Goal: Contribute content: Add original content to the website for others to see

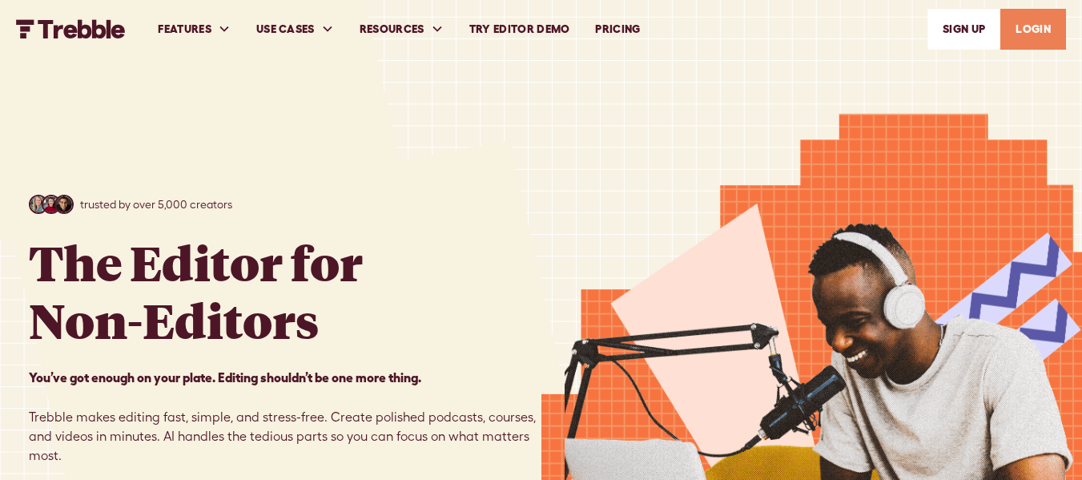
click at [527, 23] on link "Try Editor Demo" at bounding box center [520, 29] width 127 height 55
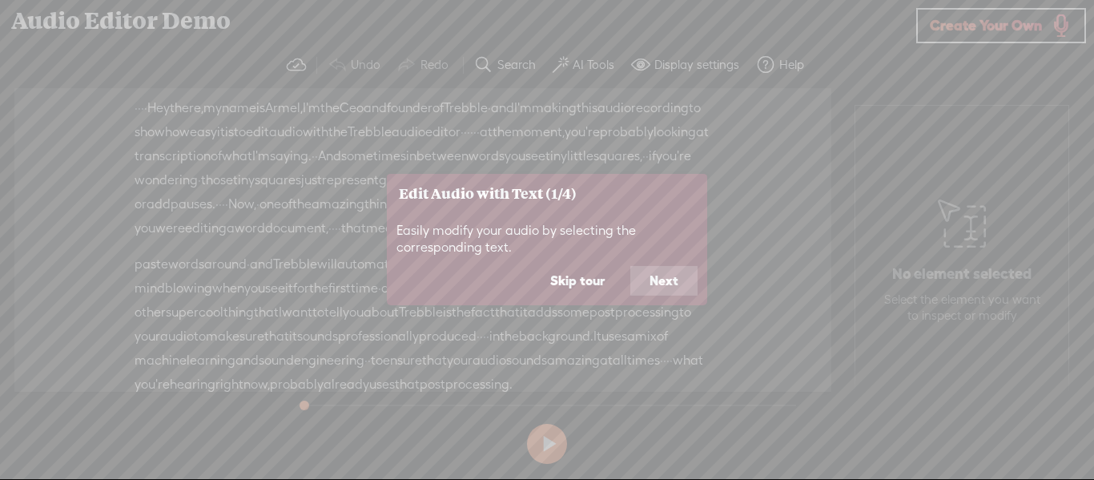
click at [577, 273] on button "Skip tour" at bounding box center [577, 280] width 93 height 30
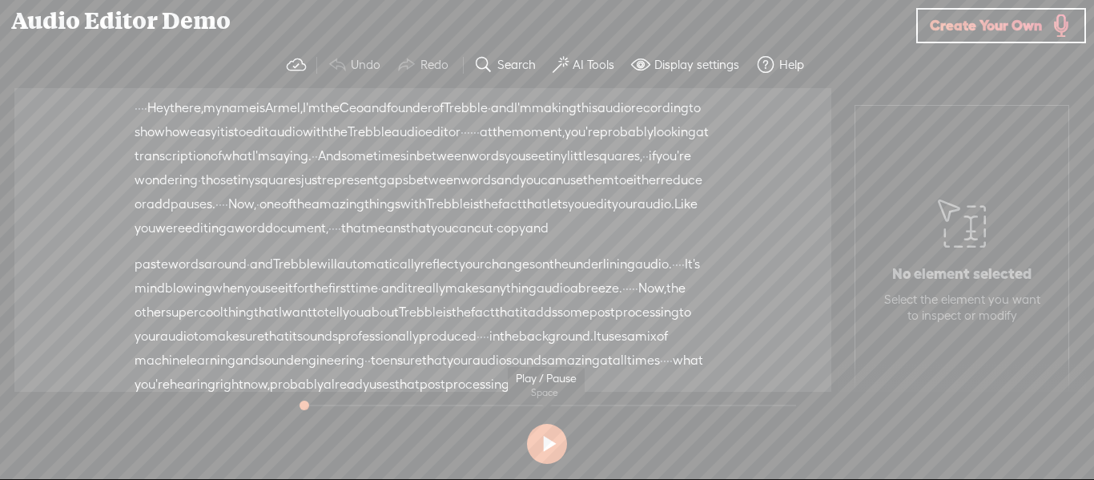
click at [554, 435] on button at bounding box center [547, 444] width 40 height 40
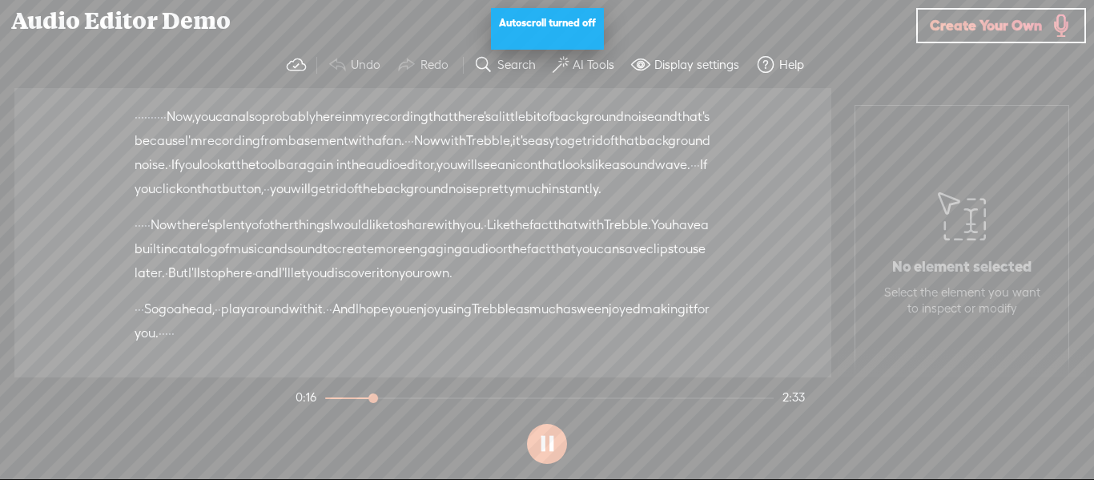
scroll to position [496, 0]
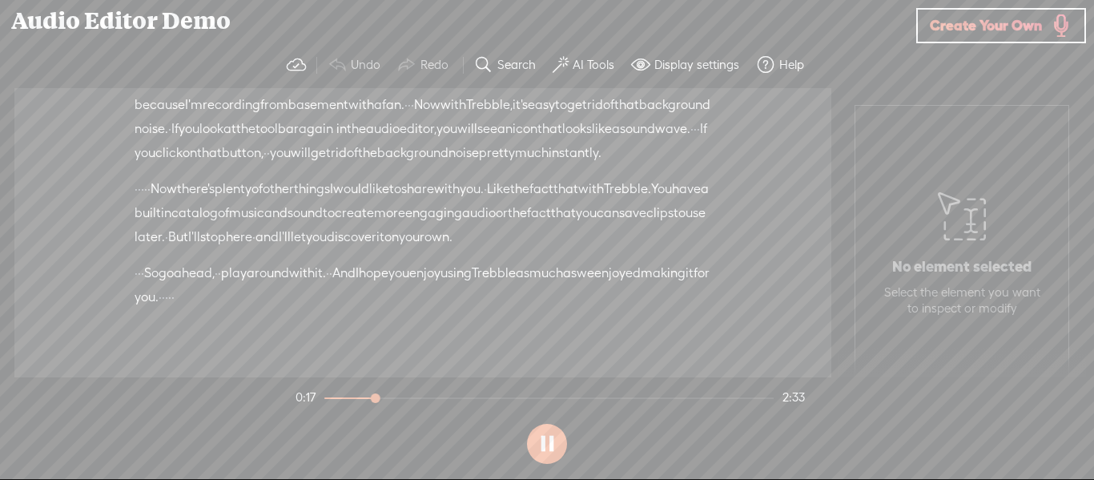
click at [316, 93] on span "probably" at bounding box center [289, 81] width 54 height 24
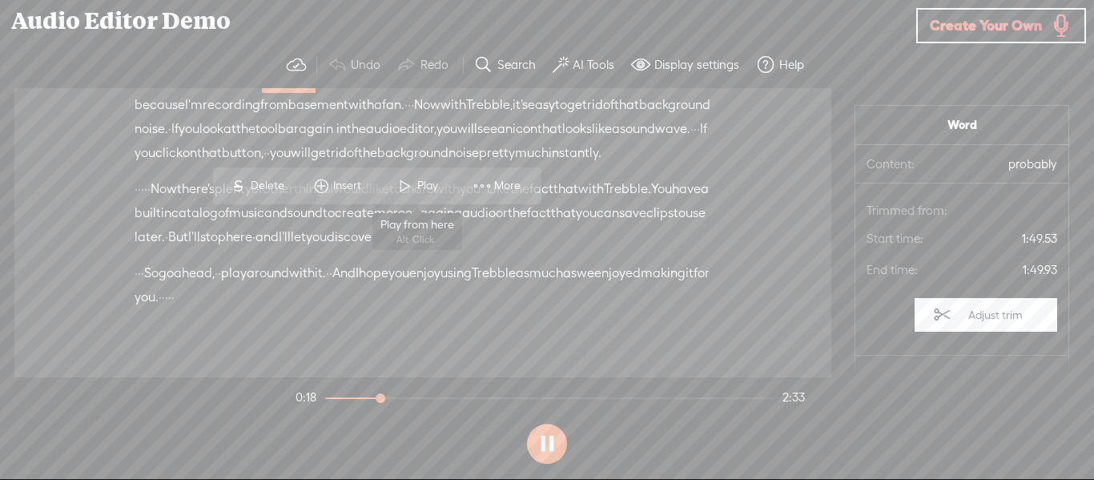
click at [410, 179] on span at bounding box center [405, 185] width 24 height 29
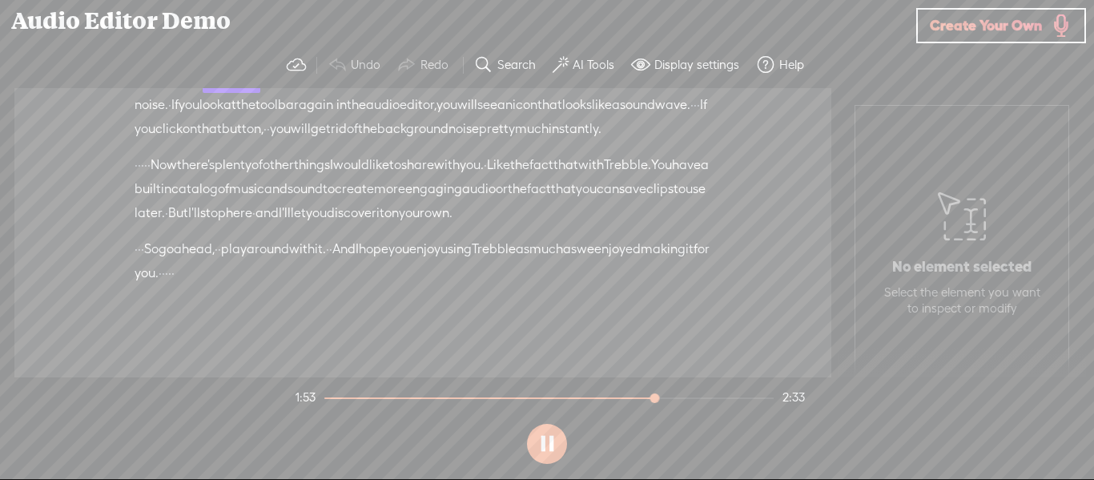
scroll to position [736, 0]
click at [359, 247] on span "I" at bounding box center [357, 249] width 3 height 24
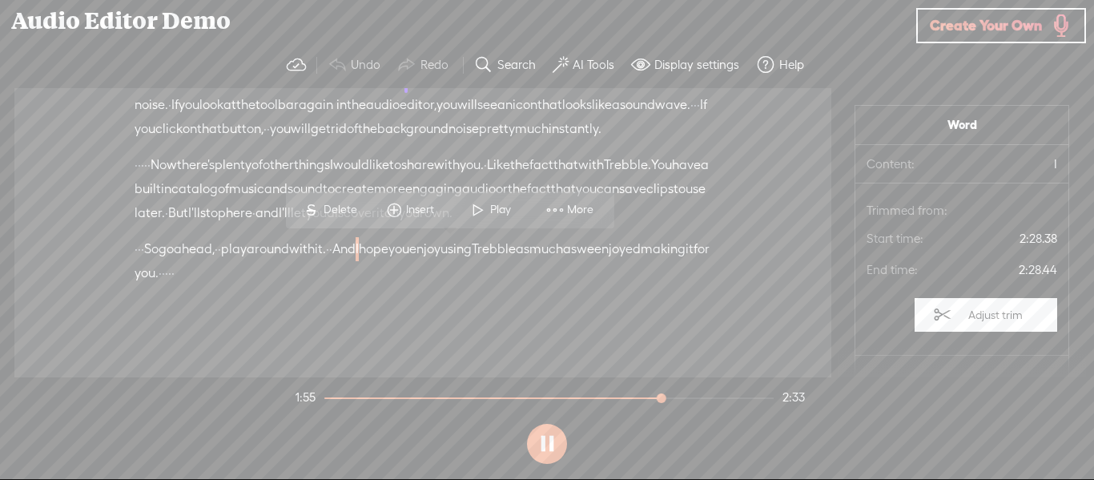
click at [489, 215] on span at bounding box center [478, 209] width 24 height 29
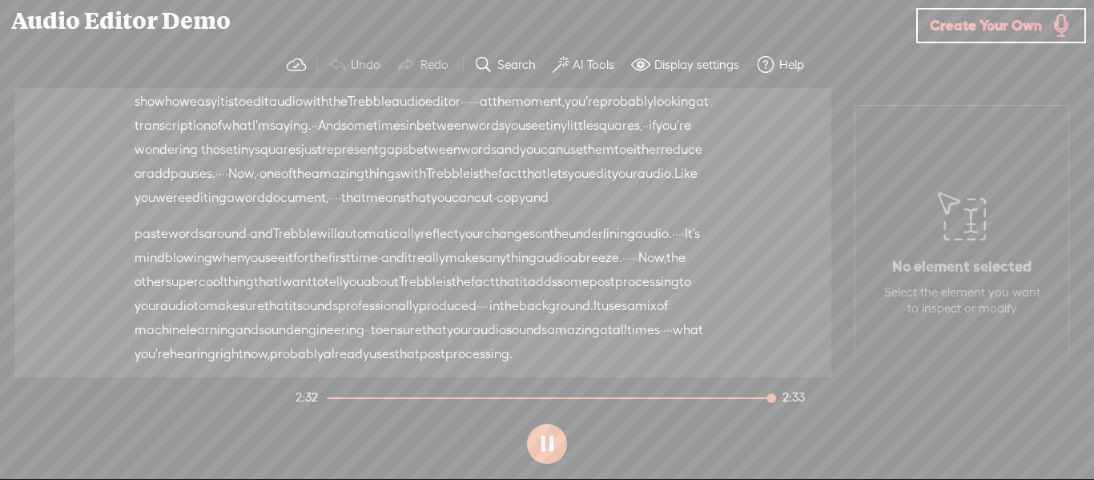
scroll to position [0, 0]
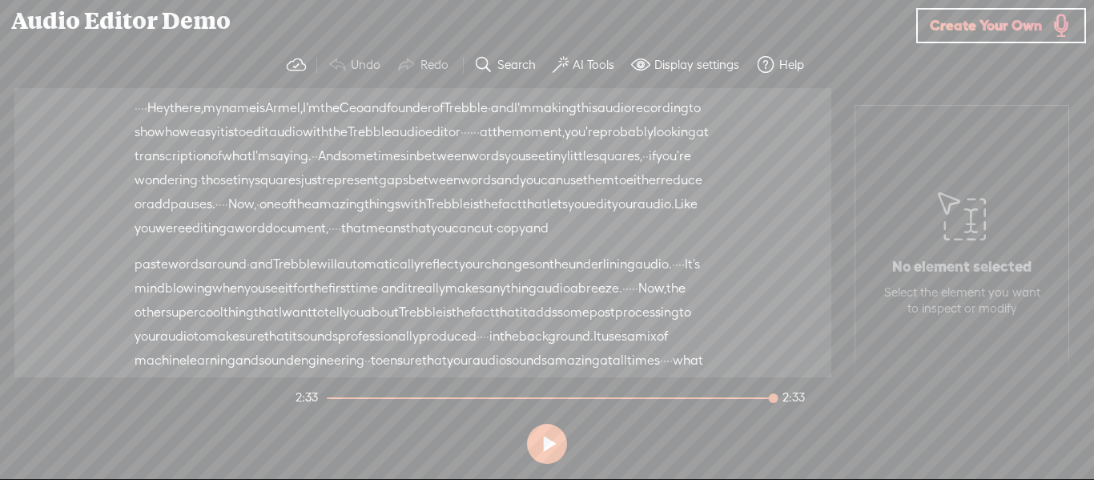
click at [963, 30] on span "Create Your Own" at bounding box center [986, 25] width 112 height 18
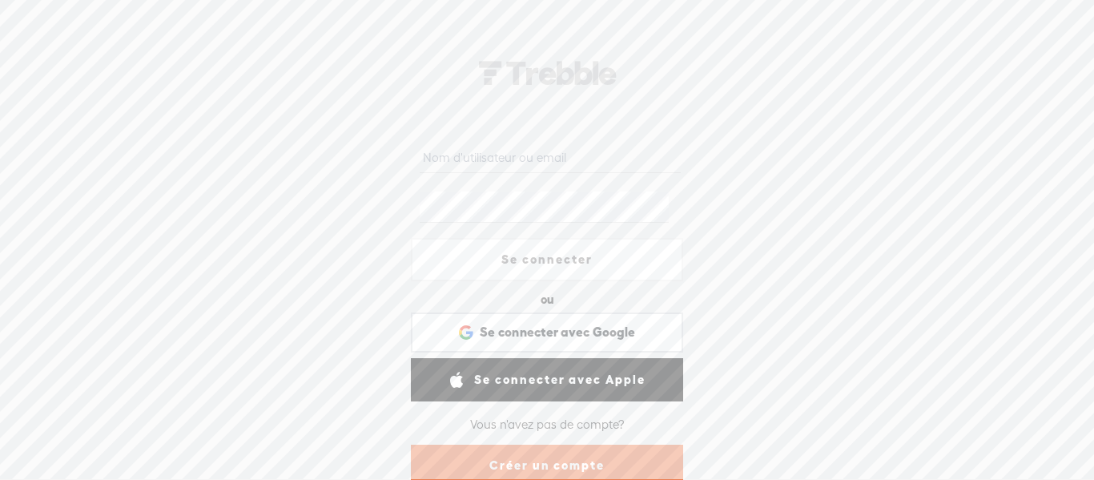
click at [505, 468] on link "Créer un compte" at bounding box center [547, 466] width 272 height 42
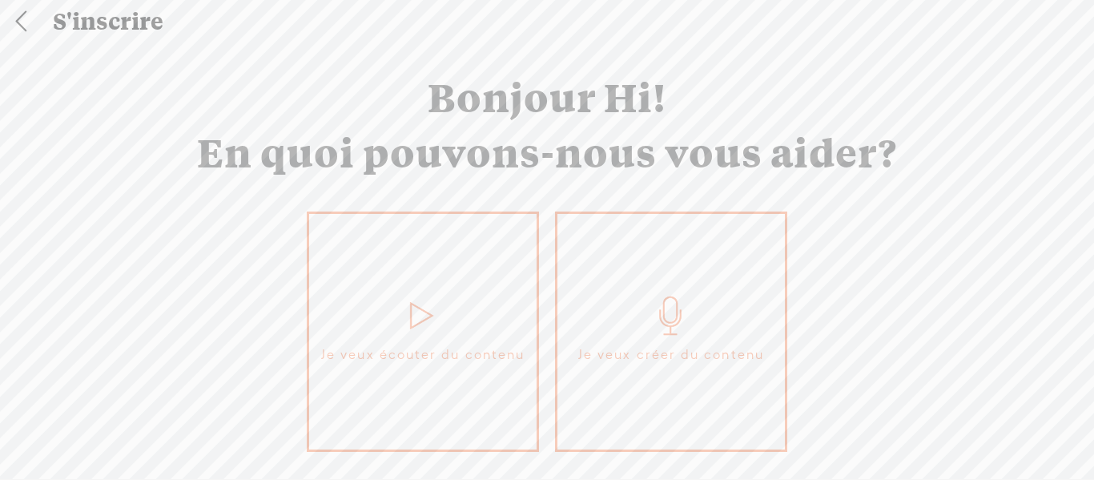
click at [594, 304] on link "Je veux créer du contenu" at bounding box center [671, 331] width 232 height 240
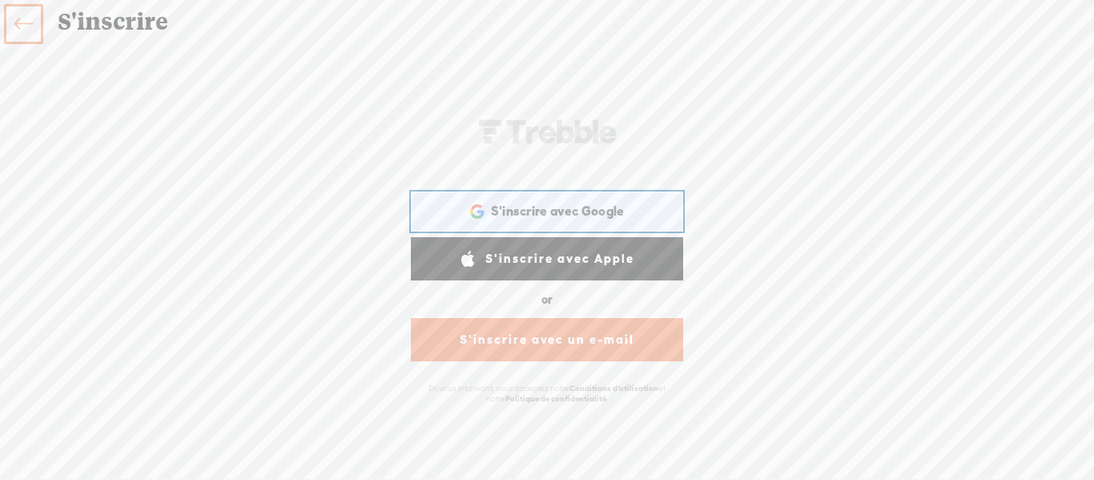
click at [539, 199] on div "S'inscrire avec Google S'inscrire avec Google. S'ouvre dans un nouvel onglet." at bounding box center [547, 211] width 250 height 37
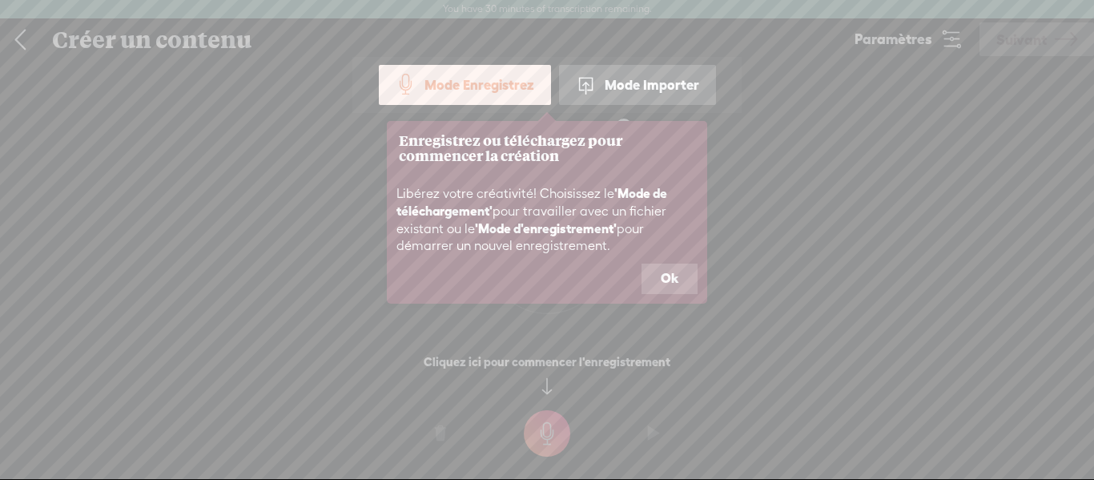
click at [677, 274] on button "Ok" at bounding box center [670, 279] width 56 height 30
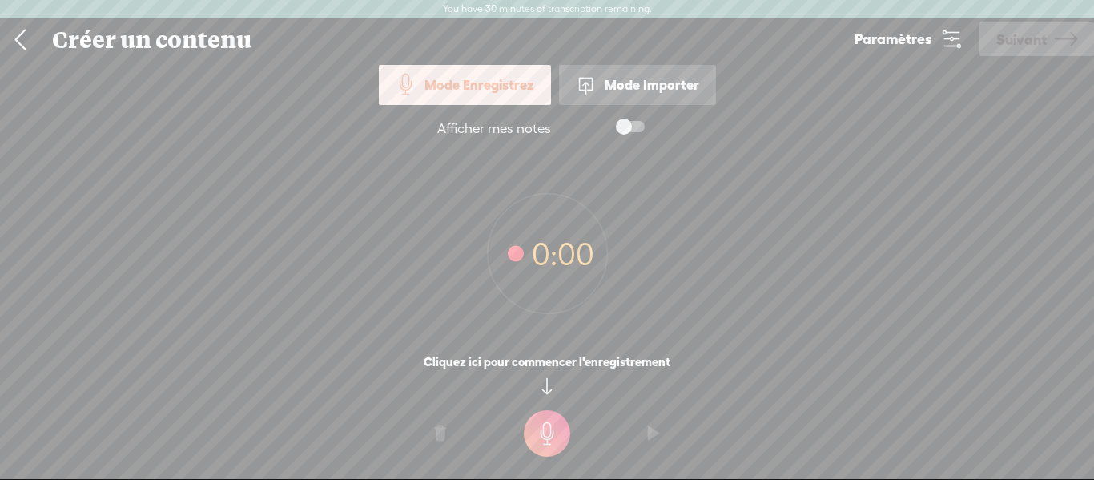
click at [679, 94] on div "Mode Importer" at bounding box center [637, 85] width 157 height 40
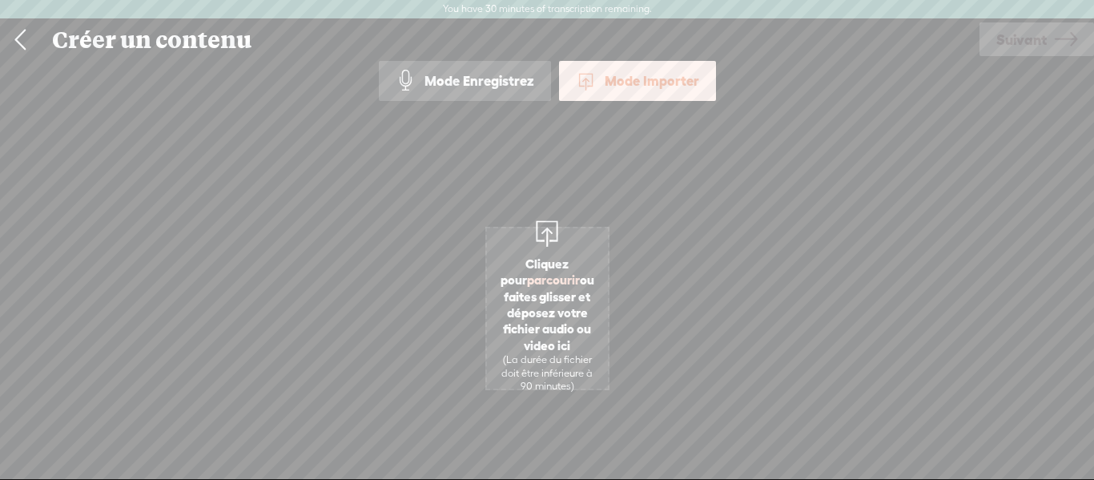
click at [562, 289] on span "Cliquez pour parcourir ou faites glisser et déposez votre fichier audio ou vide…" at bounding box center [547, 325] width 121 height 154
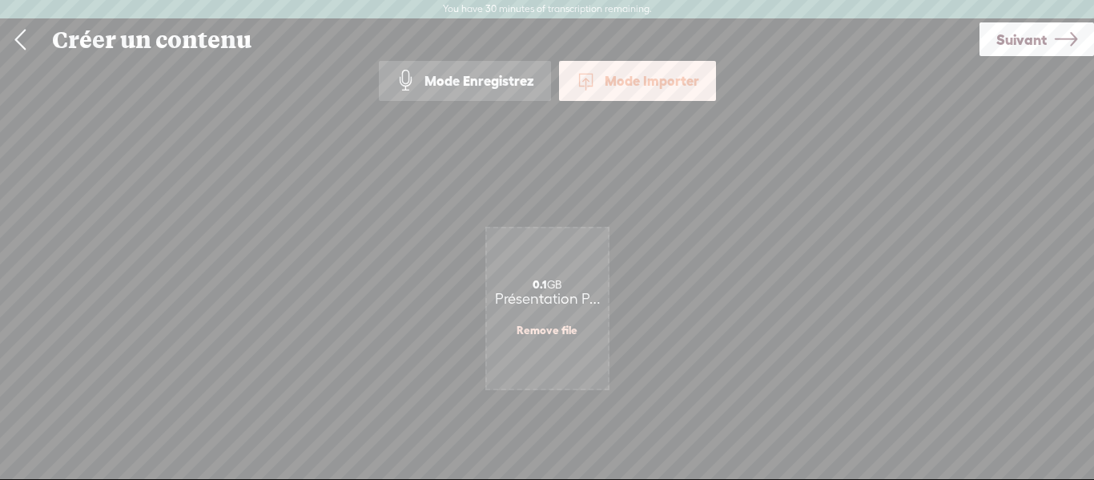
click at [1021, 44] on span "Suivant" at bounding box center [1021, 39] width 50 height 41
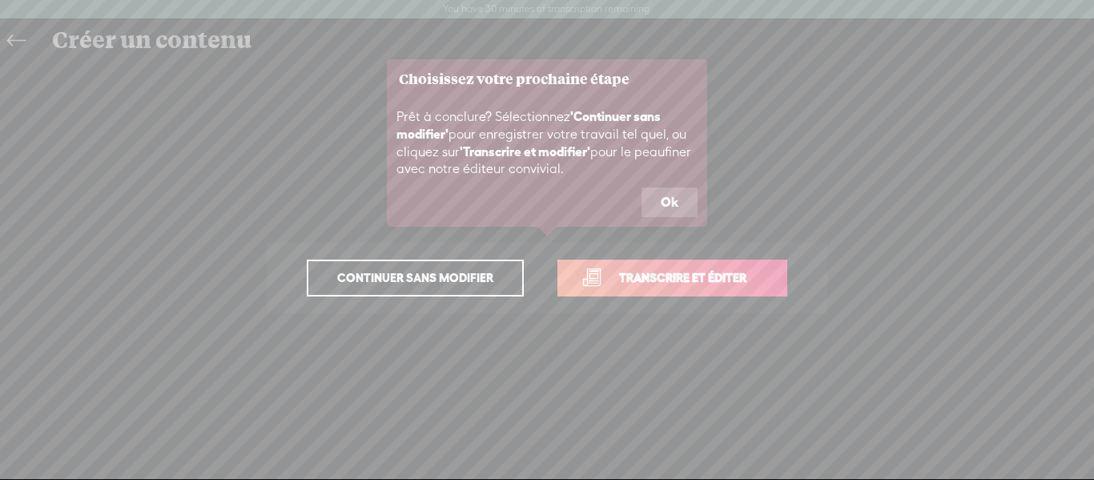
click at [675, 203] on button "Ok" at bounding box center [670, 202] width 56 height 30
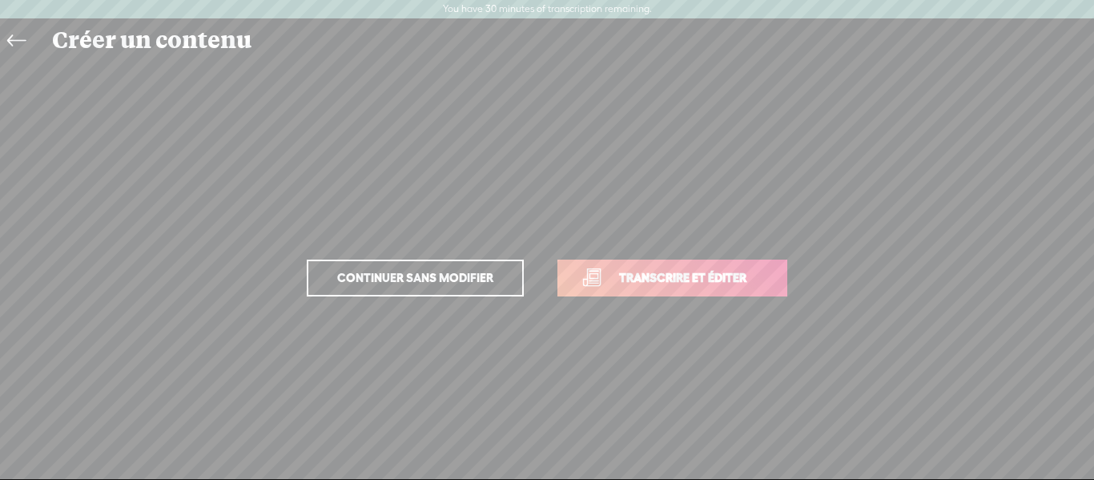
scroll to position [19, 0]
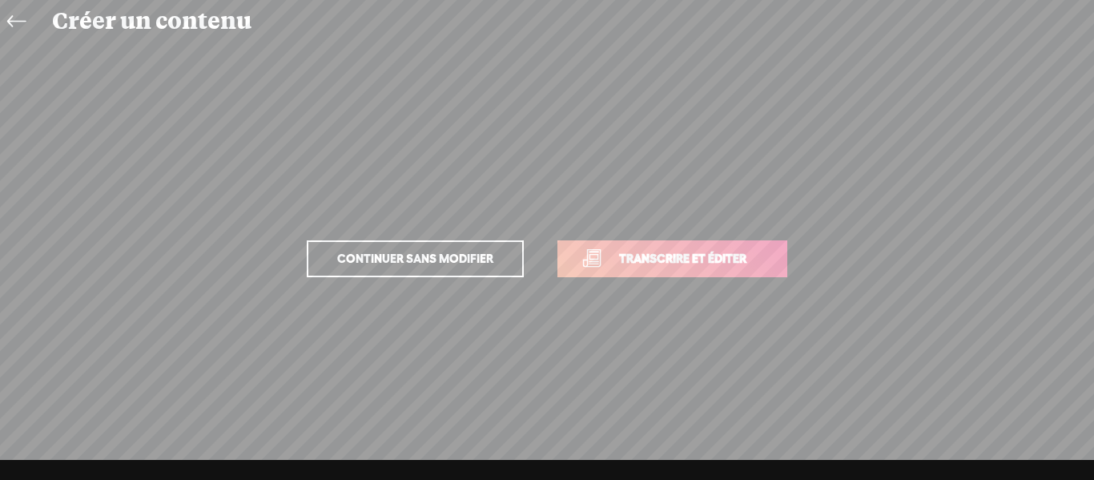
click at [436, 260] on span "Continuer sans modifier" at bounding box center [415, 259] width 190 height 22
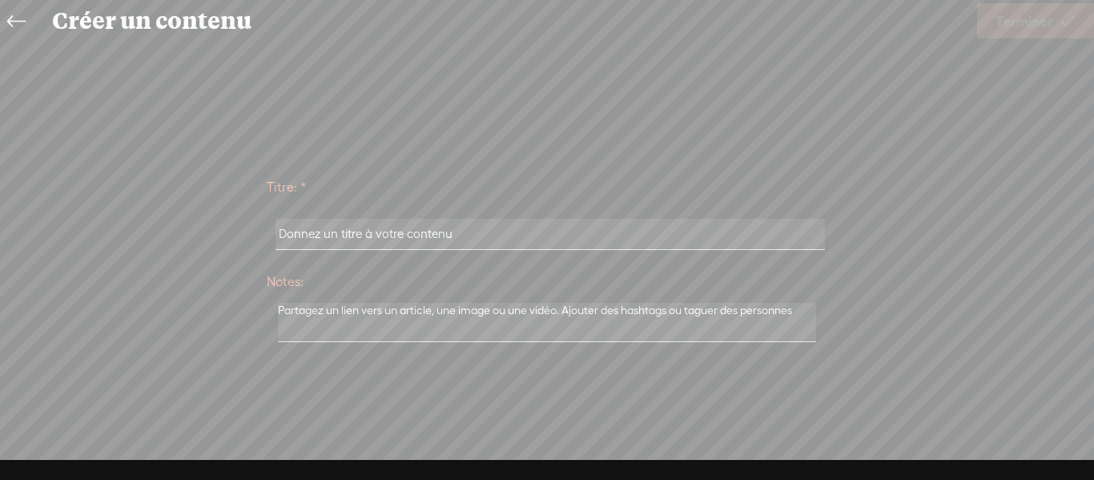
click at [449, 238] on input "text" at bounding box center [550, 234] width 549 height 31
type input "test"
click at [1044, 28] on span "Terminer" at bounding box center [1025, 21] width 58 height 41
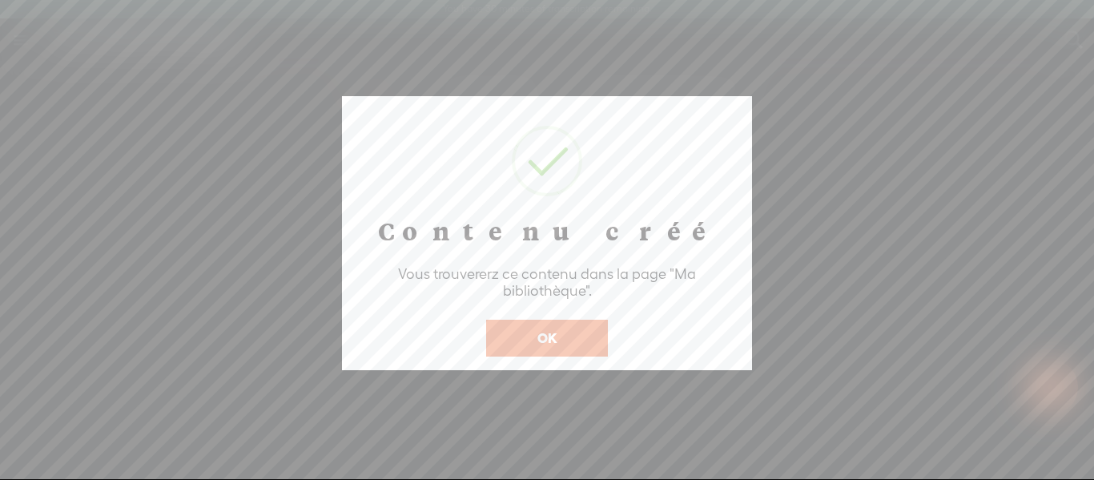
click at [579, 337] on button "OK" at bounding box center [547, 338] width 122 height 37
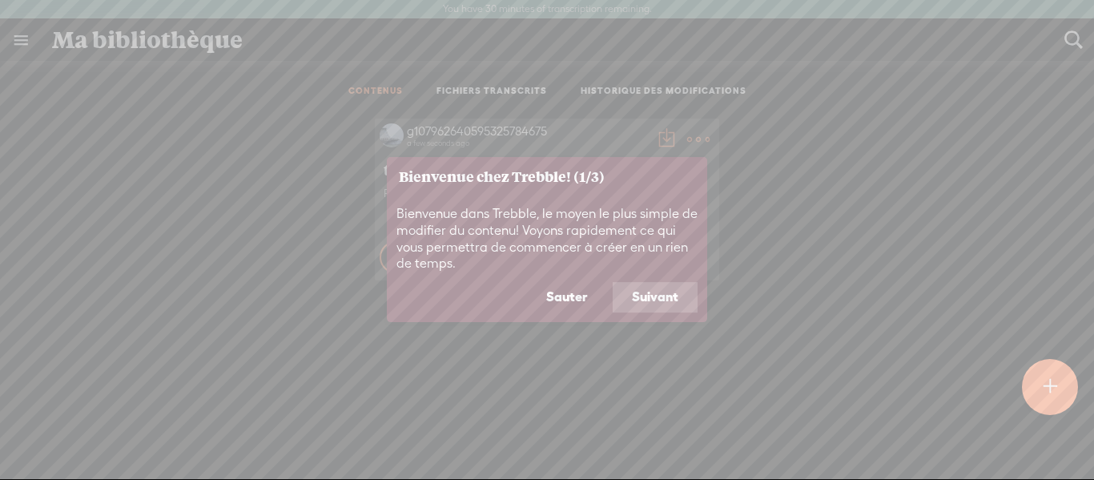
click at [571, 292] on button "Sauter" at bounding box center [566, 297] width 79 height 30
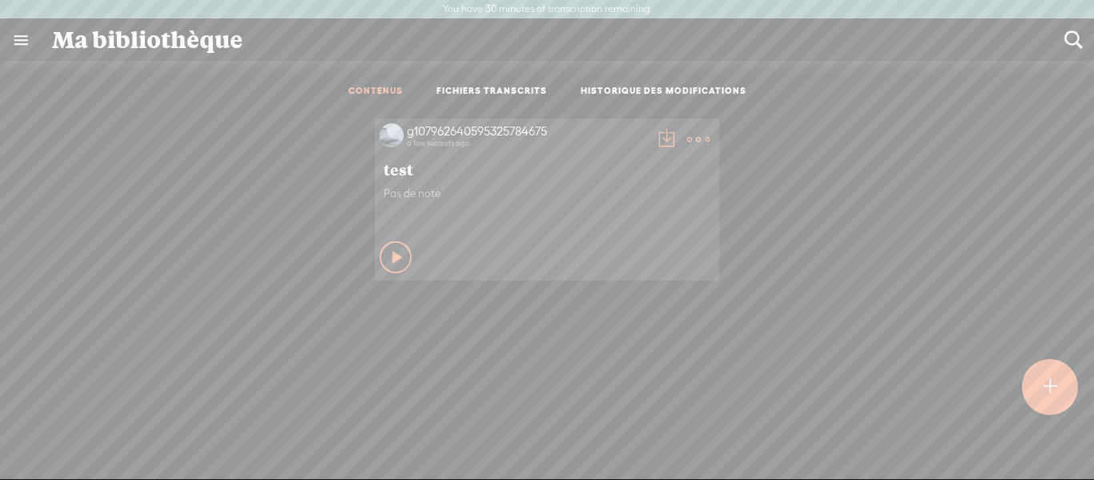
click at [687, 138] on t at bounding box center [698, 139] width 22 height 22
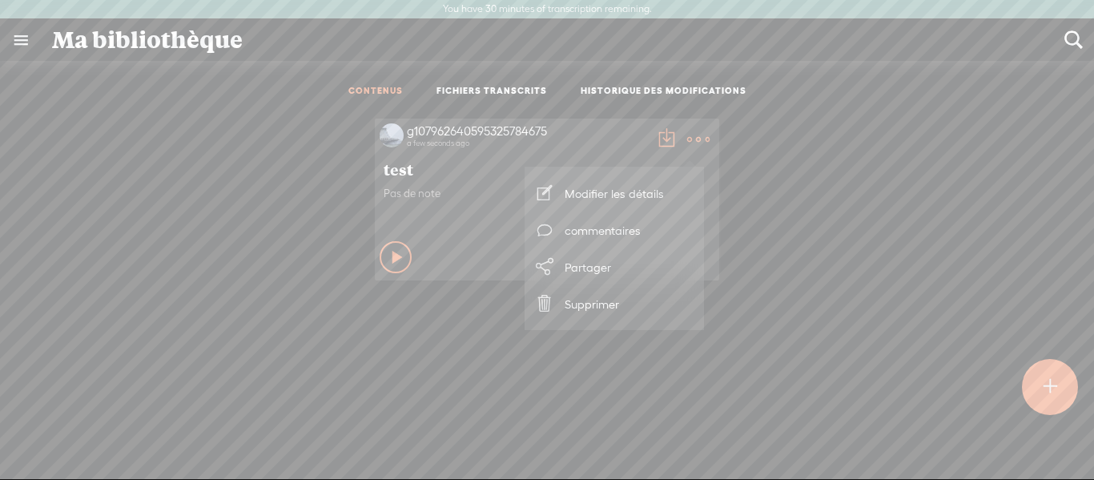
click at [785, 156] on div "g107962640595325784675 a few seconds ago test Pas de note Jouer ce contenu" at bounding box center [547, 200] width 1070 height 178
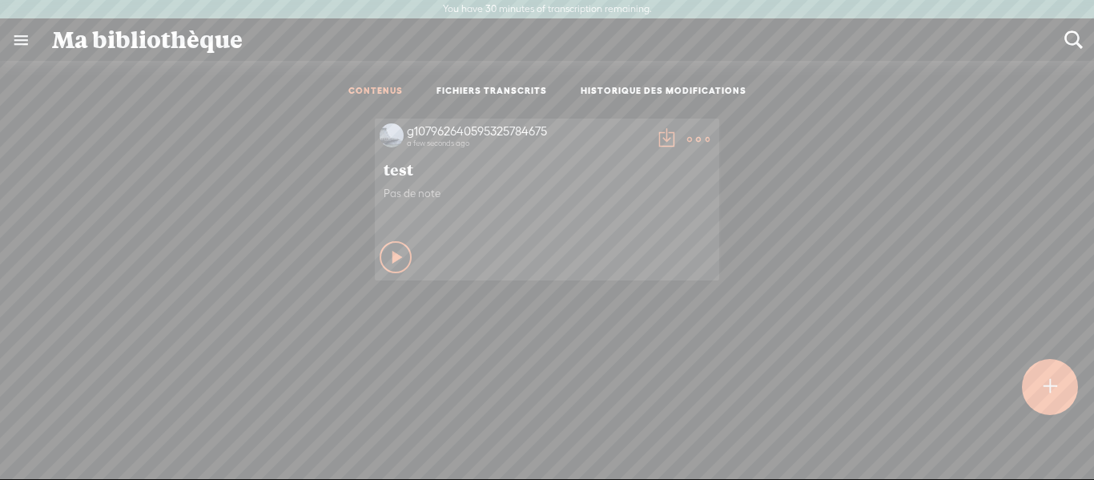
click at [390, 253] on icon at bounding box center [398, 257] width 16 height 16
click at [694, 135] on t at bounding box center [698, 139] width 22 height 22
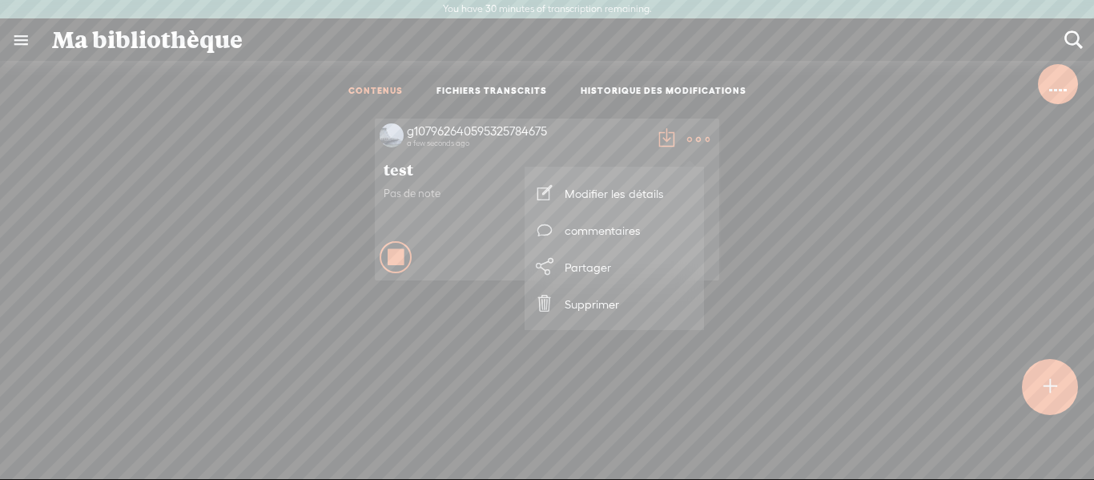
click at [666, 186] on link "Modifier les détails" at bounding box center [614, 193] width 163 height 37
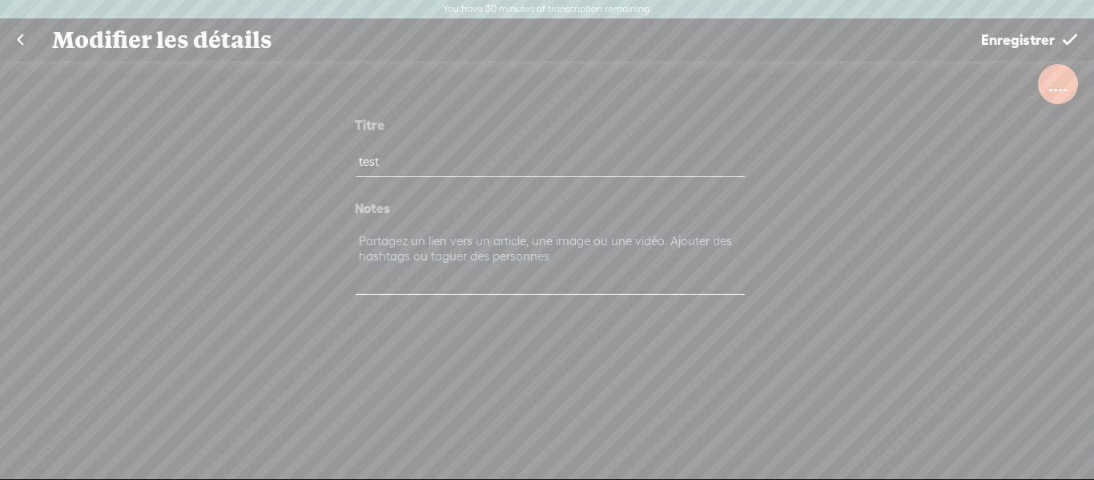
click at [994, 43] on span "Enregistrer" at bounding box center [1018, 39] width 74 height 41
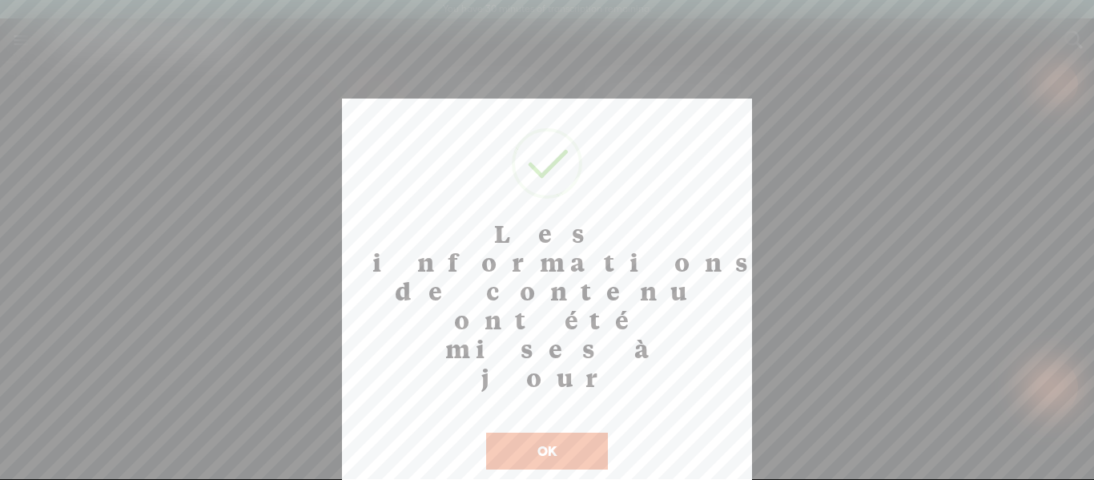
drag, startPoint x: 590, startPoint y: 318, endPoint x: 602, endPoint y: 311, distance: 14.7
click at [592, 433] on button "OK" at bounding box center [547, 451] width 122 height 37
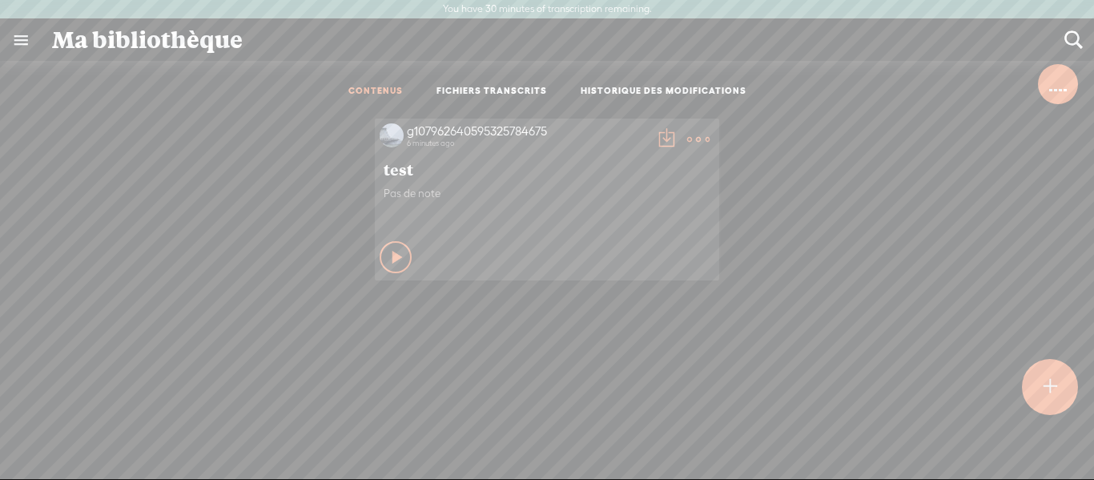
click at [380, 253] on div "Jouer ce contenu" at bounding box center [396, 257] width 32 height 32
click at [388, 254] on icon at bounding box center [396, 257] width 16 height 16
